Goal: Information Seeking & Learning: Learn about a topic

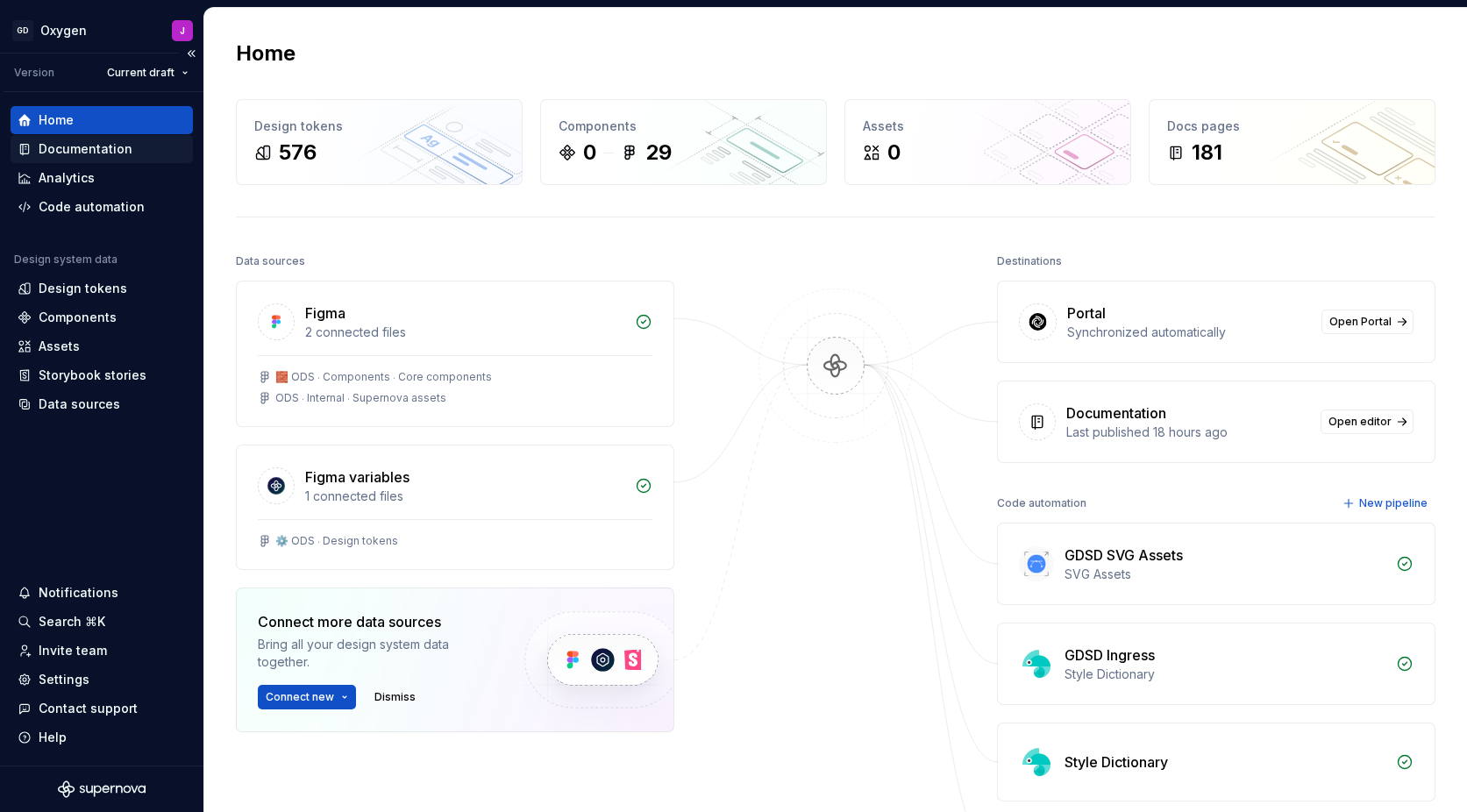
click at [103, 150] on div "Documentation" at bounding box center [85, 149] width 93 height 18
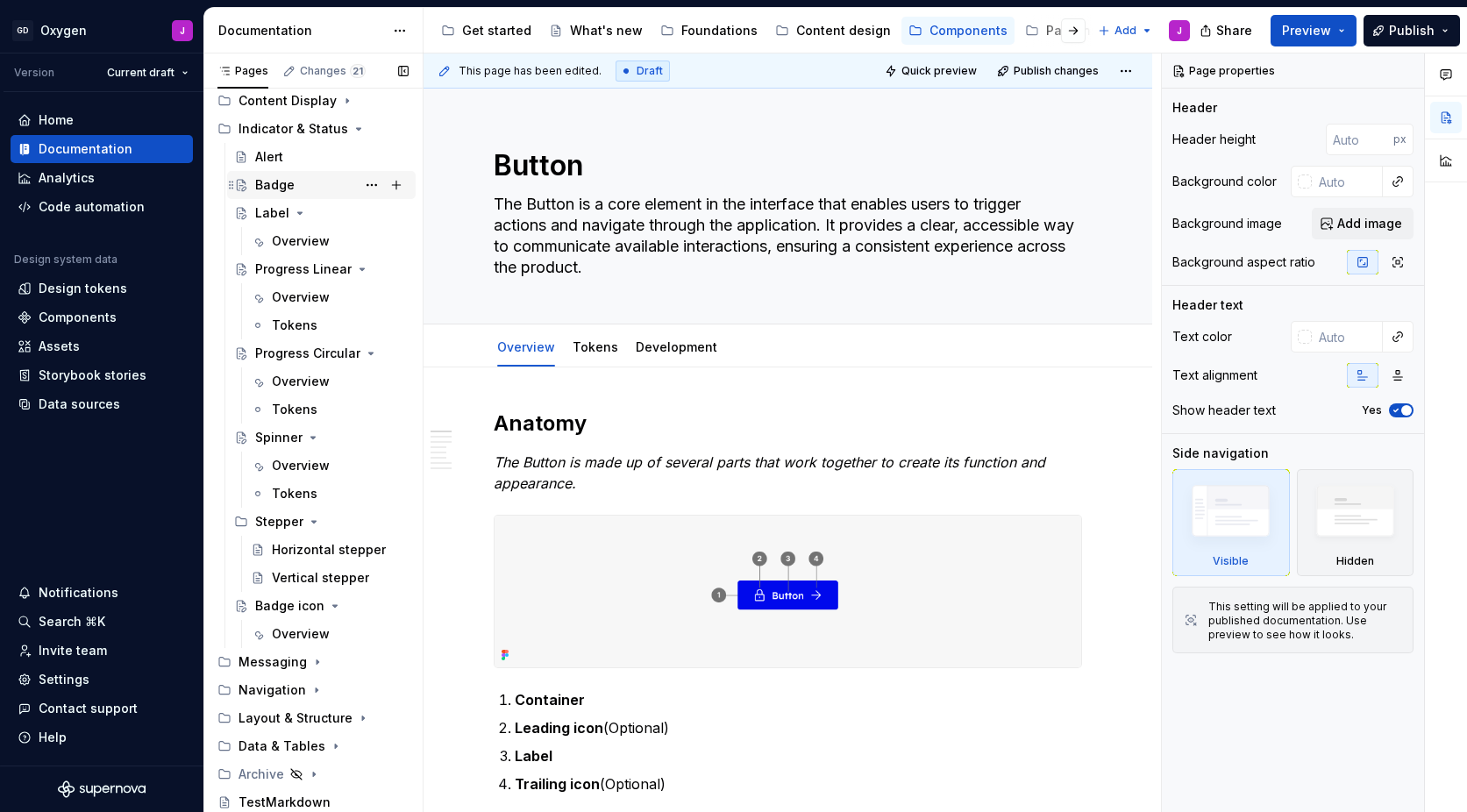
scroll to position [433, 0]
click at [314, 664] on icon "Page tree" at bounding box center [317, 662] width 14 height 14
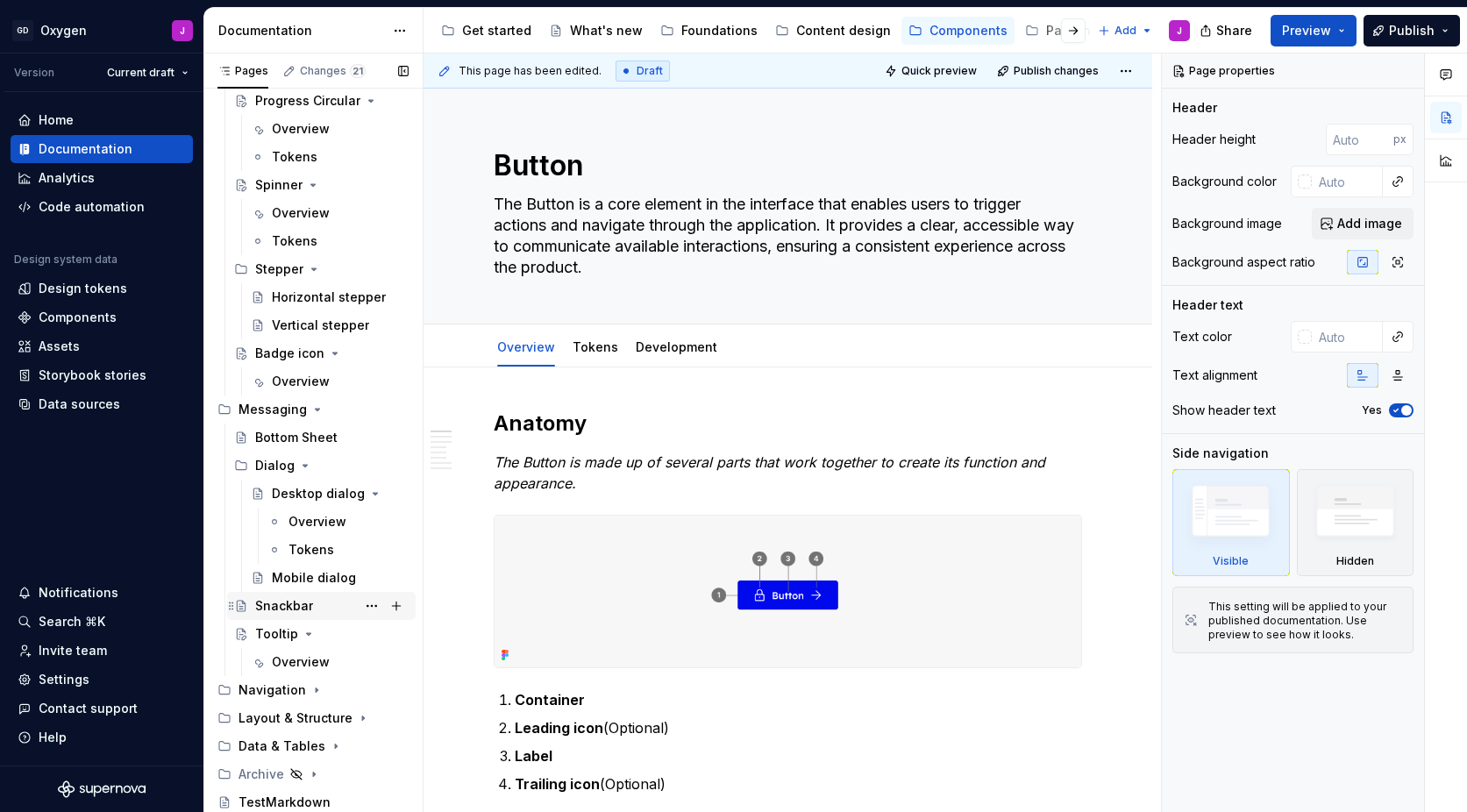
scroll to position [685, 0]
click at [315, 689] on icon "Page tree" at bounding box center [316, 690] width 2 height 4
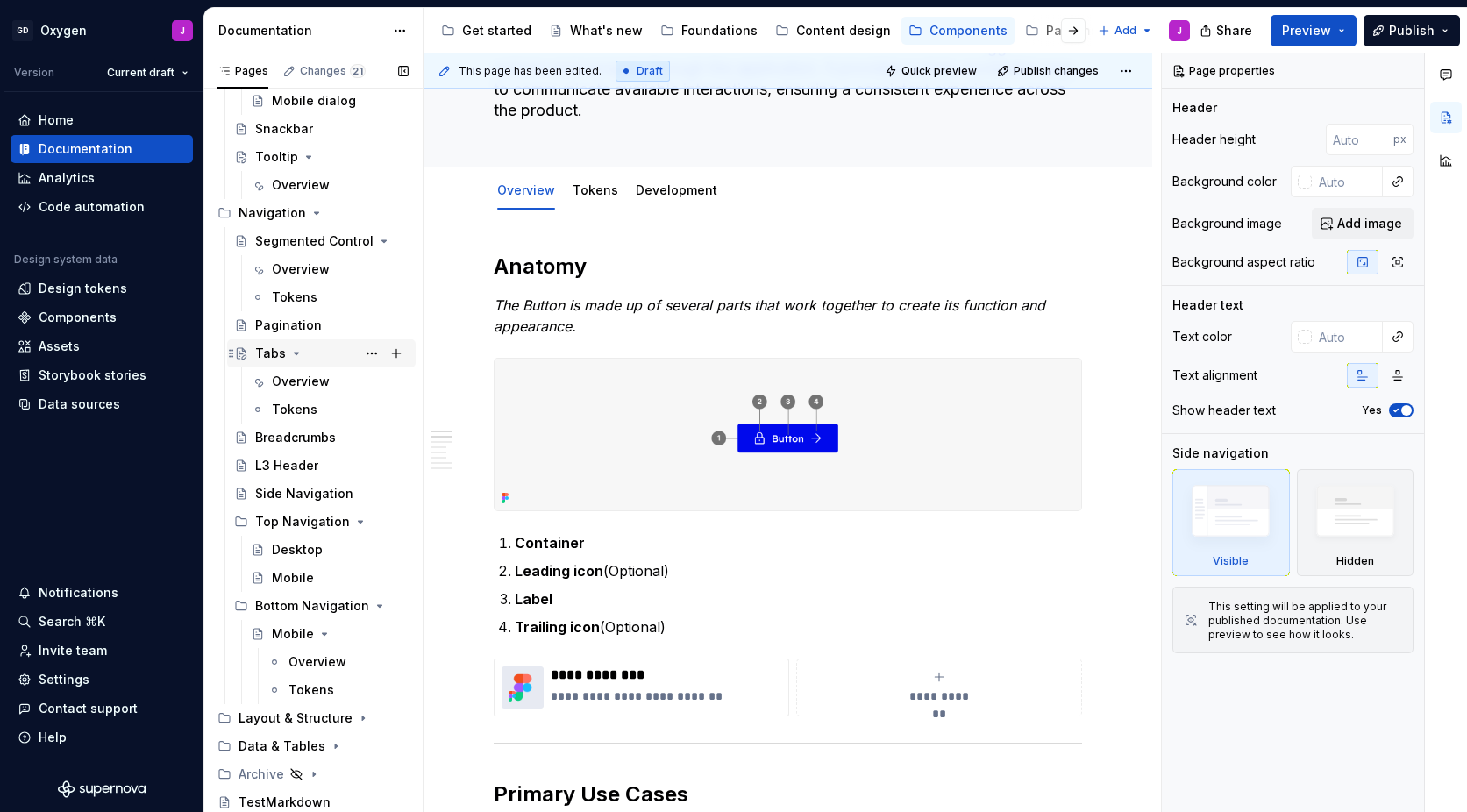
scroll to position [1162, 0]
type textarea "*"
